Goal: Task Accomplishment & Management: Complete application form

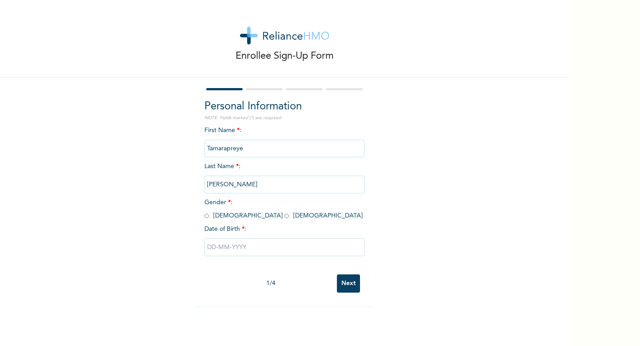
click at [285, 217] on input "radio" at bounding box center [287, 216] width 4 height 8
radio input "true"
click at [237, 253] on input "text" at bounding box center [285, 247] width 160 height 18
select select "7"
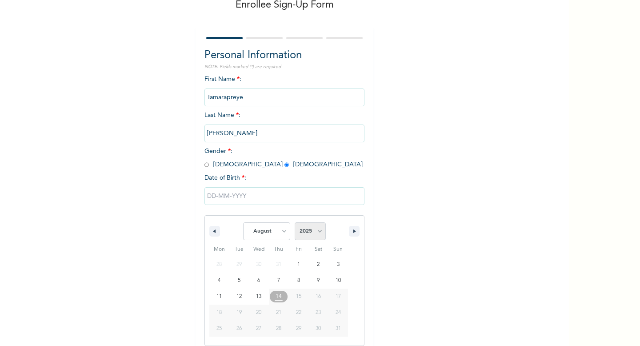
click at [316, 231] on select "2025 2024 2023 2022 2021 2020 2019 2018 2017 2016 2015 2014 2013 2012 2011 2010…" at bounding box center [310, 231] width 31 height 18
select select "2000"
click at [286, 232] on select "January February March April May June July August September October November De…" at bounding box center [266, 231] width 47 height 18
select select "0"
type input "01/09/2000"
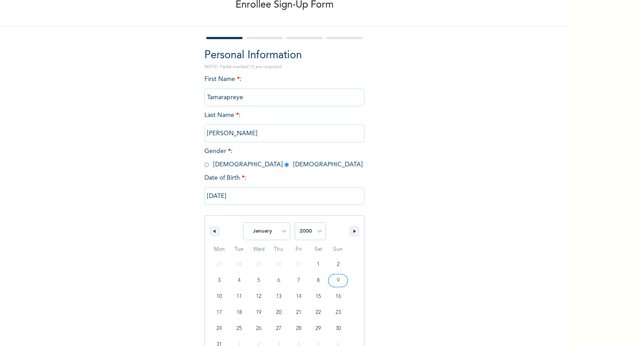
scroll to position [0, 0]
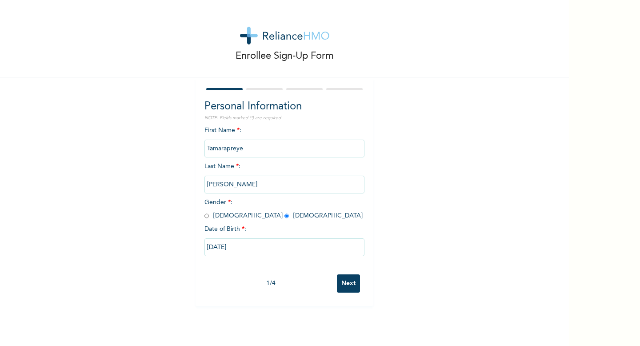
click at [254, 152] on input "Tamarapreye" at bounding box center [285, 149] width 160 height 18
click at [346, 284] on input "Next" at bounding box center [348, 283] width 23 height 18
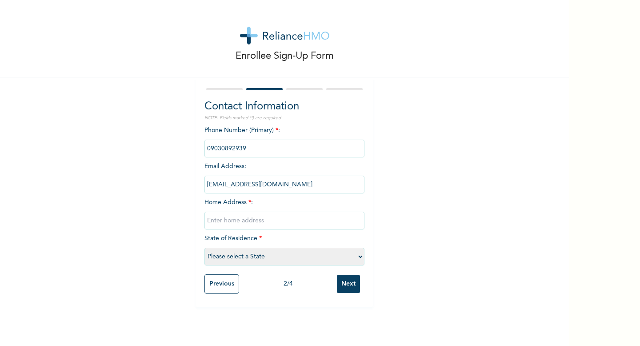
click at [293, 223] on input "text" at bounding box center [285, 221] width 160 height 18
type input "Joseph Lambo"
select select "25"
click at [208, 220] on input "Joseph Lambo" at bounding box center [285, 221] width 160 height 18
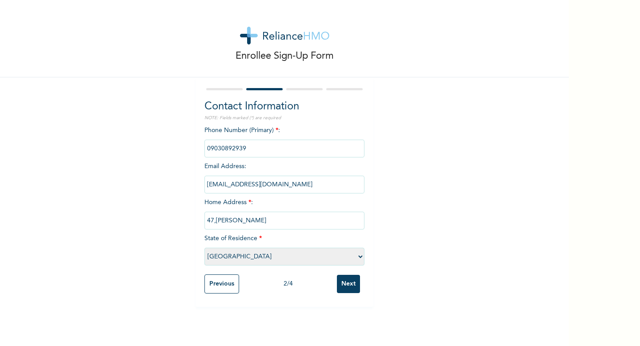
type input "47, Joseph Lambo"
click at [346, 279] on input "Next" at bounding box center [348, 284] width 23 height 18
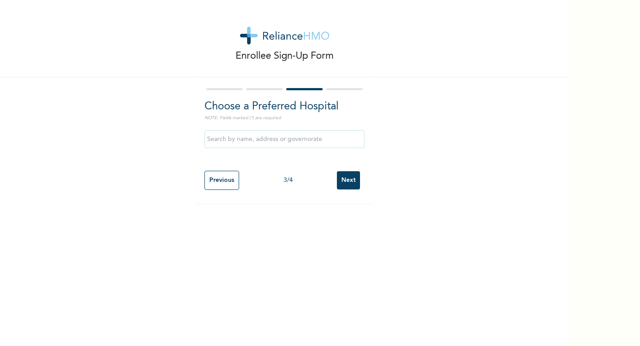
click at [297, 140] on input "text" at bounding box center [285, 139] width 160 height 18
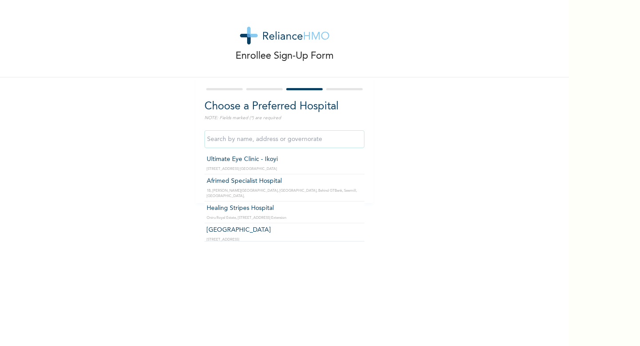
click at [382, 137] on div "Enrollee Sign-Up Form Choose a Preferred Hospital NOTE: Fields marked (*) are r…" at bounding box center [284, 101] width 569 height 203
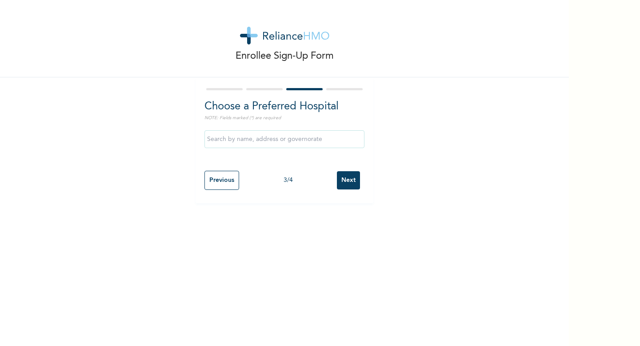
click at [300, 137] on input "text" at bounding box center [285, 139] width 160 height 18
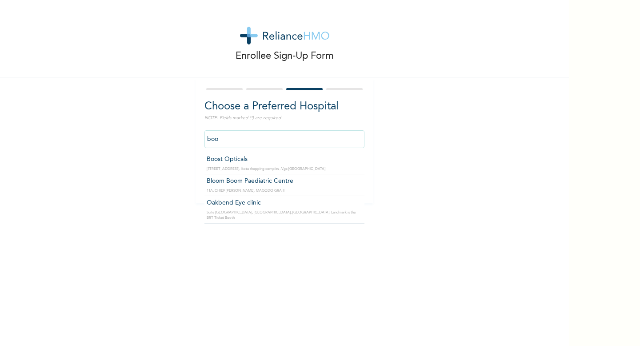
type input "Boost Opticals"
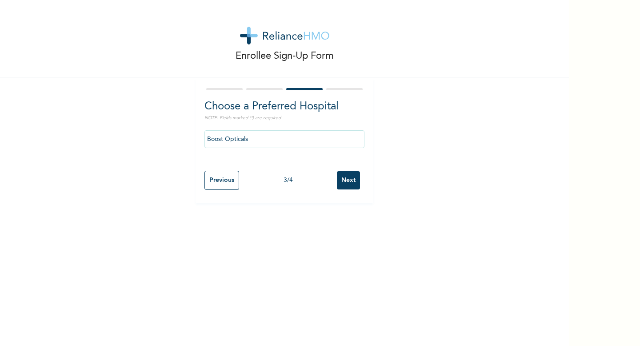
click at [348, 179] on input "Next" at bounding box center [348, 180] width 23 height 18
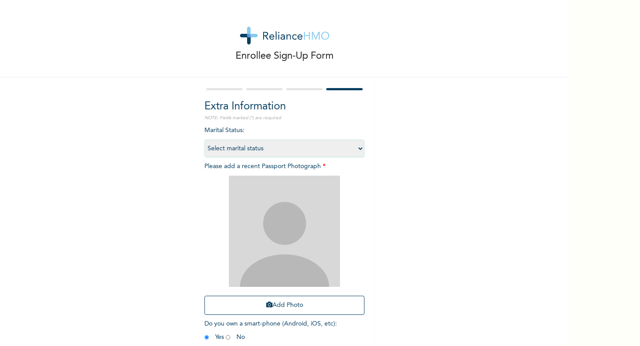
click at [339, 151] on select "Select marital status Single Married Divorced Widow/Widower" at bounding box center [285, 149] width 160 height 18
select select "1"
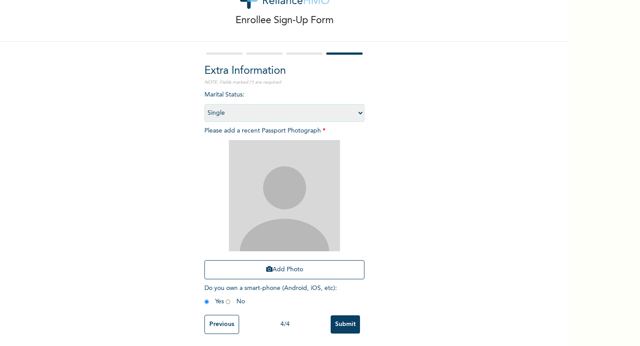
scroll to position [37, 0]
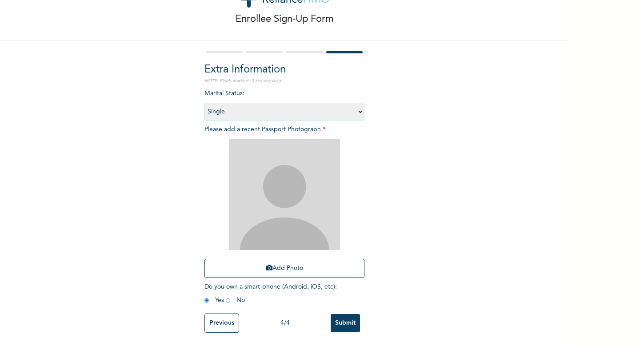
click at [309, 198] on img at bounding box center [284, 194] width 111 height 111
click at [287, 268] on button "Add Photo" at bounding box center [285, 268] width 160 height 19
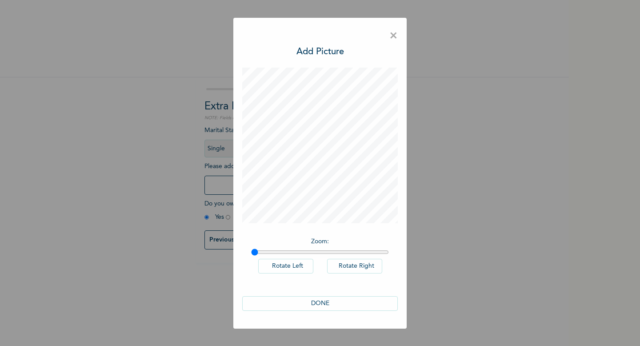
scroll to position [0, 0]
click at [334, 305] on button "DONE" at bounding box center [320, 303] width 156 height 15
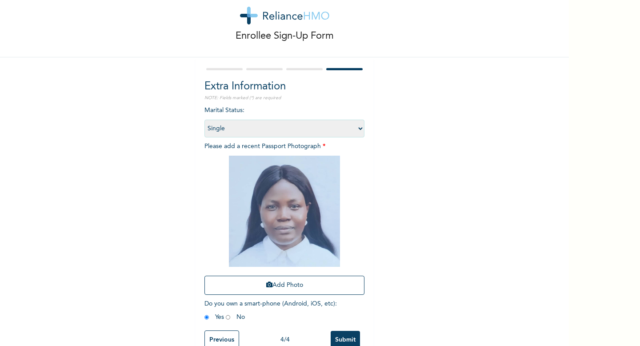
scroll to position [37, 0]
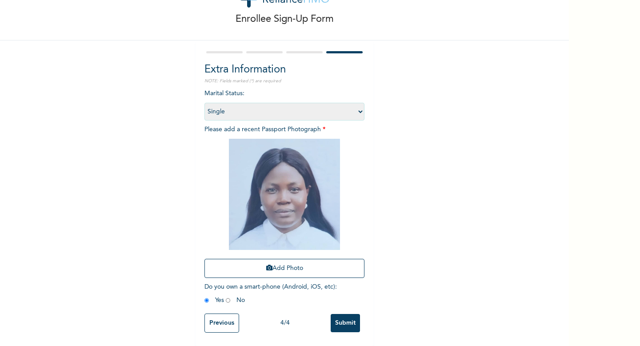
click at [346, 318] on input "Submit" at bounding box center [345, 323] width 29 height 18
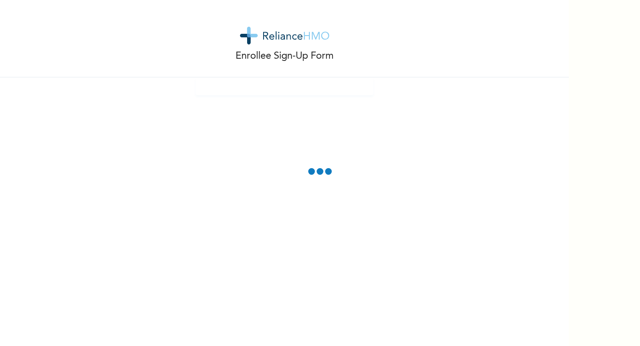
scroll to position [0, 0]
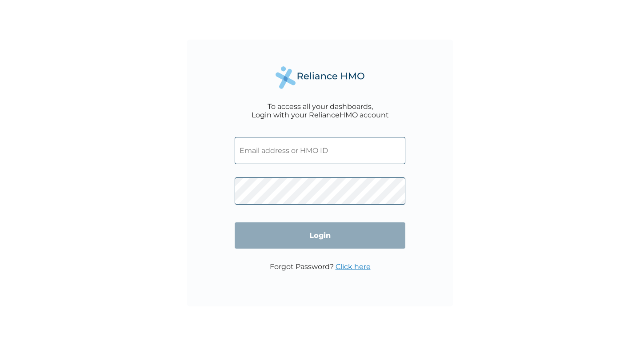
click at [256, 152] on input "text" at bounding box center [320, 150] width 171 height 27
paste input "WLC/10016/A"
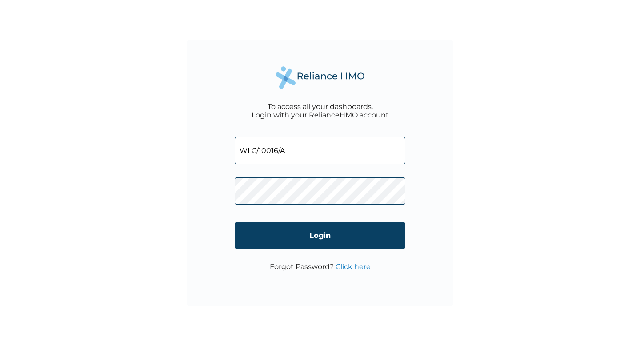
type input "WLC/10016/A"
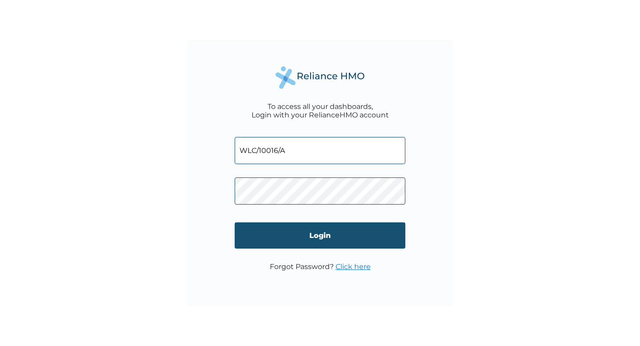
click at [296, 231] on input "Login" at bounding box center [320, 235] width 171 height 26
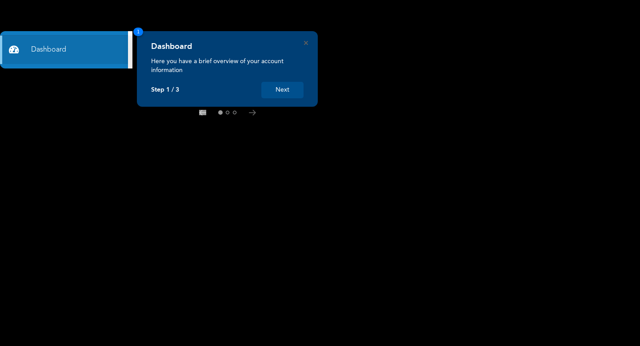
click at [281, 93] on button "Next" at bounding box center [282, 90] width 42 height 16
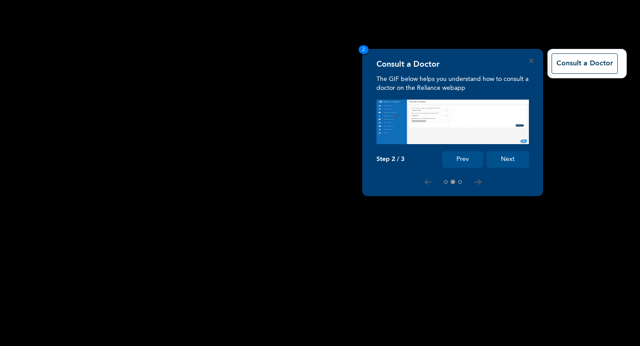
click at [509, 164] on button "Next" at bounding box center [508, 159] width 42 height 16
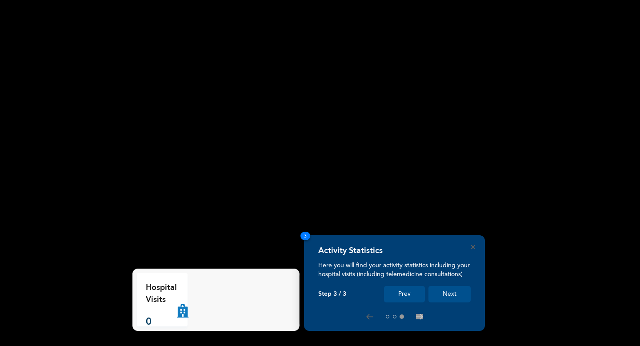
click at [442, 295] on button "Next" at bounding box center [450, 294] width 42 height 16
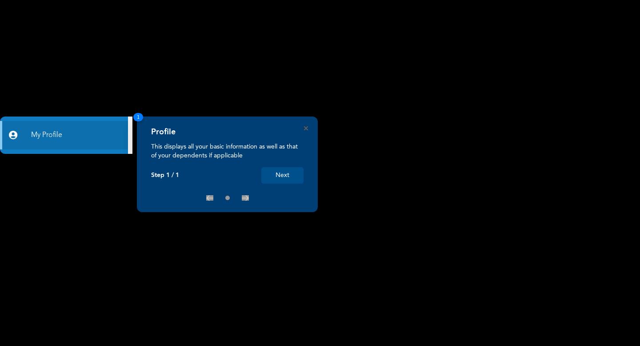
click at [284, 175] on button "Next" at bounding box center [282, 175] width 42 height 16
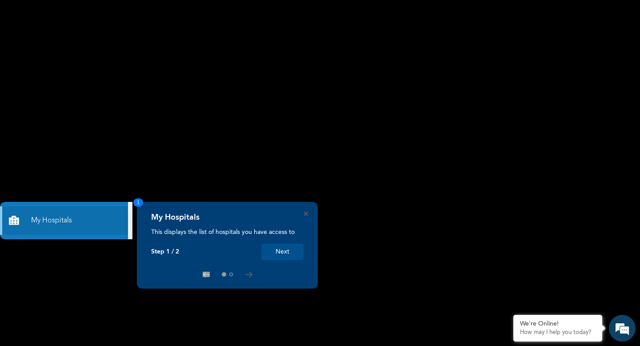
click at [279, 252] on button "Next" at bounding box center [282, 252] width 42 height 16
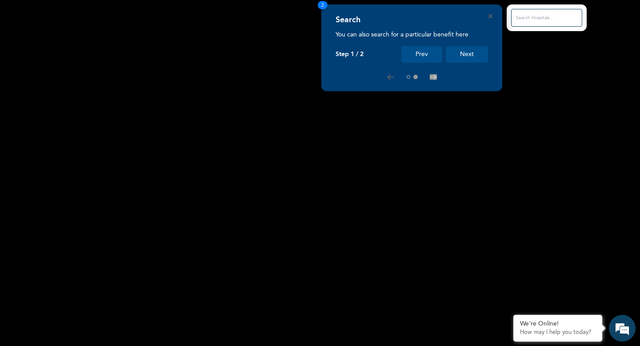
click at [463, 57] on button "Next" at bounding box center [467, 54] width 42 height 16
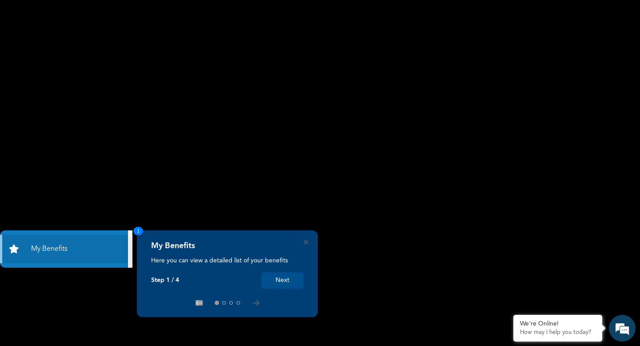
click at [282, 286] on button "Next" at bounding box center [282, 280] width 42 height 16
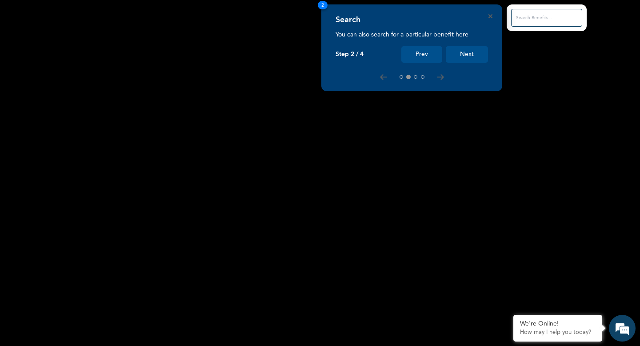
click at [463, 60] on button "Next" at bounding box center [467, 54] width 42 height 16
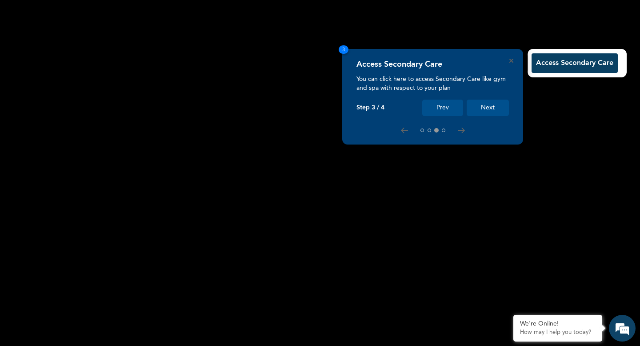
click at [490, 108] on button "Next" at bounding box center [488, 108] width 42 height 16
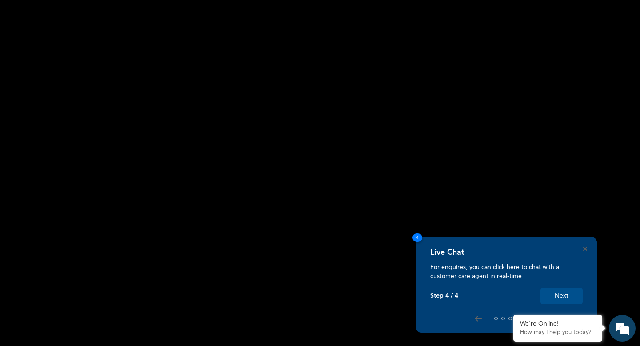
click at [557, 294] on button "Next" at bounding box center [562, 296] width 42 height 16
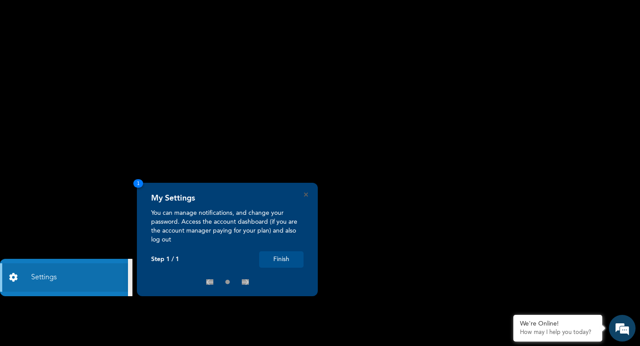
click at [289, 258] on button "Finish" at bounding box center [281, 259] width 44 height 16
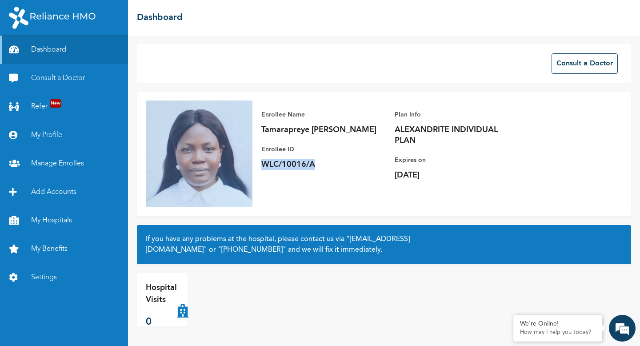
drag, startPoint x: 261, startPoint y: 164, endPoint x: 315, endPoint y: 168, distance: 54.0
click at [317, 167] on p "WLC/10016/A" at bounding box center [323, 164] width 125 height 11
copy p "WLC/10016/A"
click at [65, 218] on link "My Hospitals" at bounding box center [64, 220] width 128 height 28
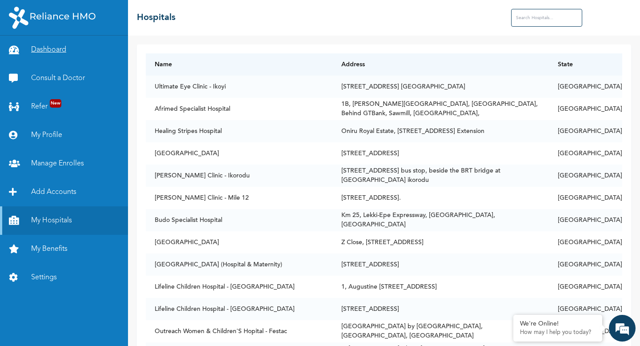
click at [60, 52] on link "Dashboard" at bounding box center [64, 50] width 128 height 28
